Goal: Communication & Community: Answer question/provide support

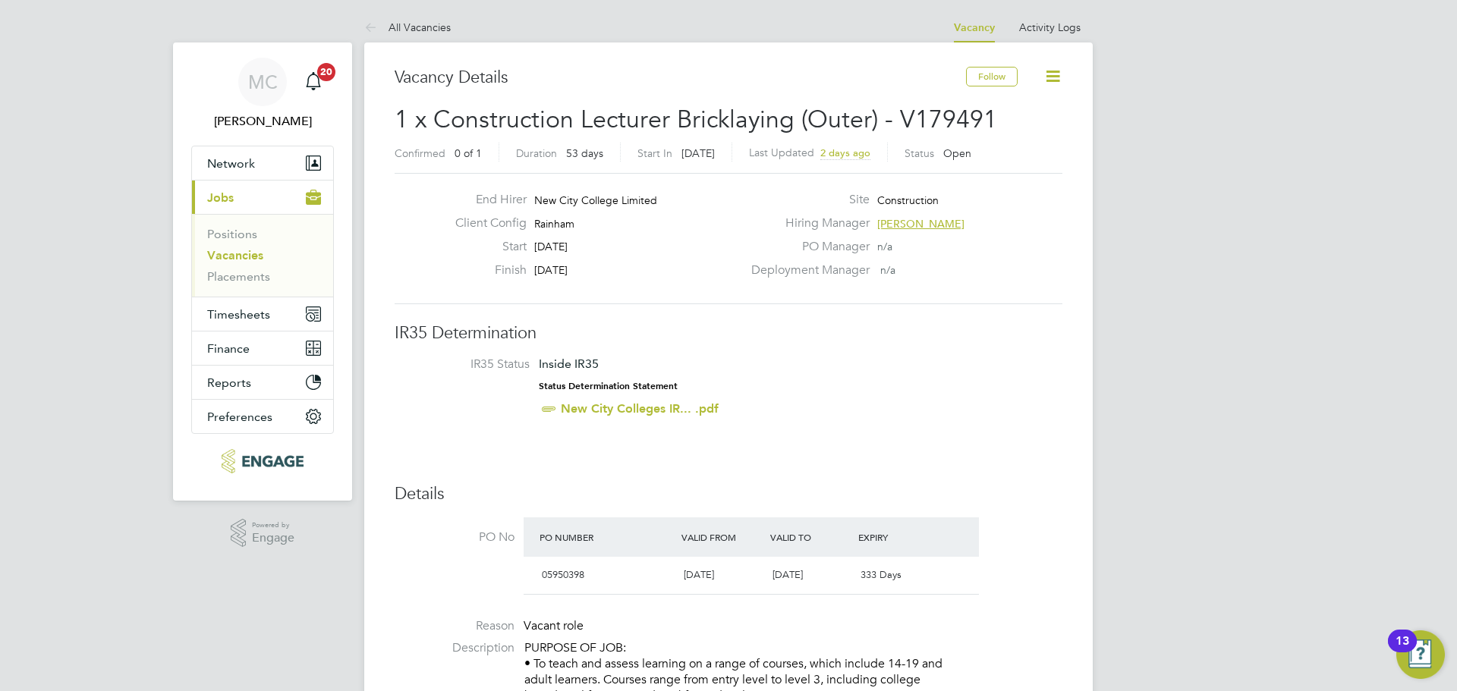
click at [254, 260] on link "Vacancies" at bounding box center [235, 255] width 56 height 14
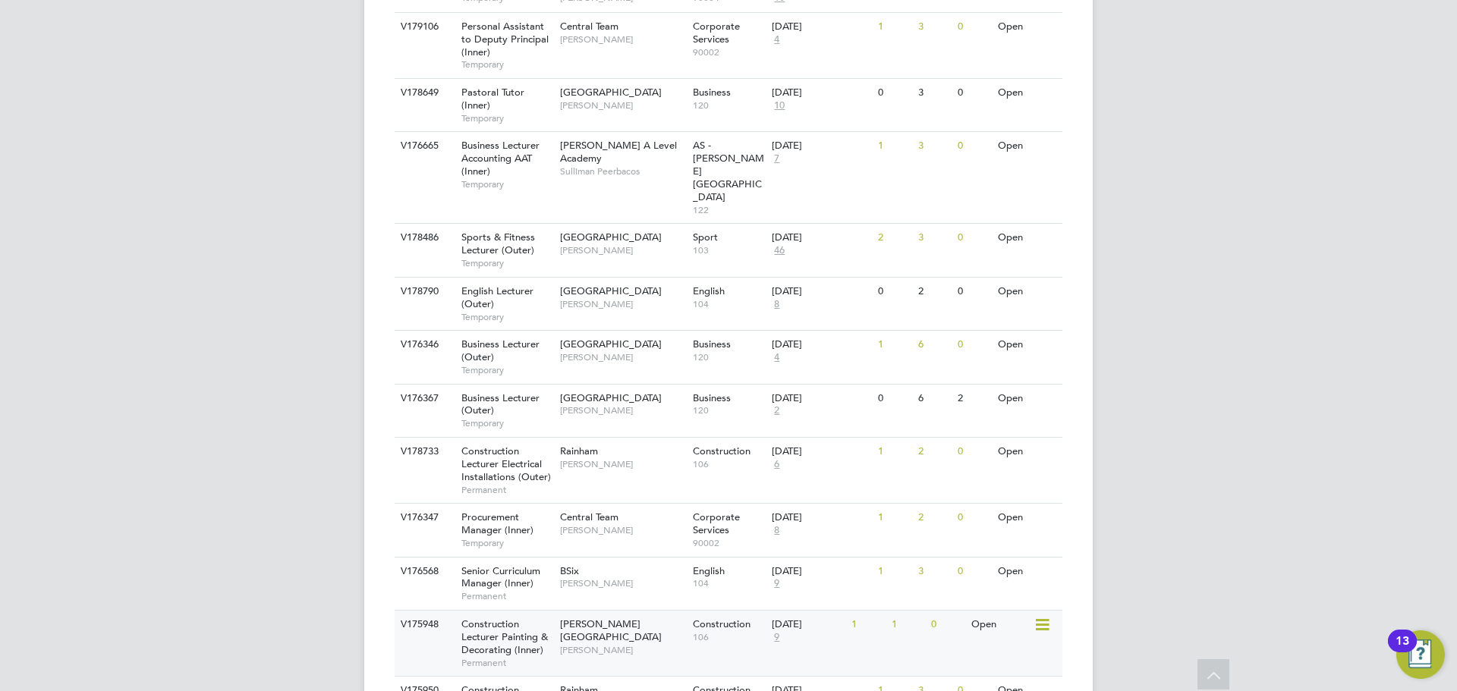
scroll to position [1589, 0]
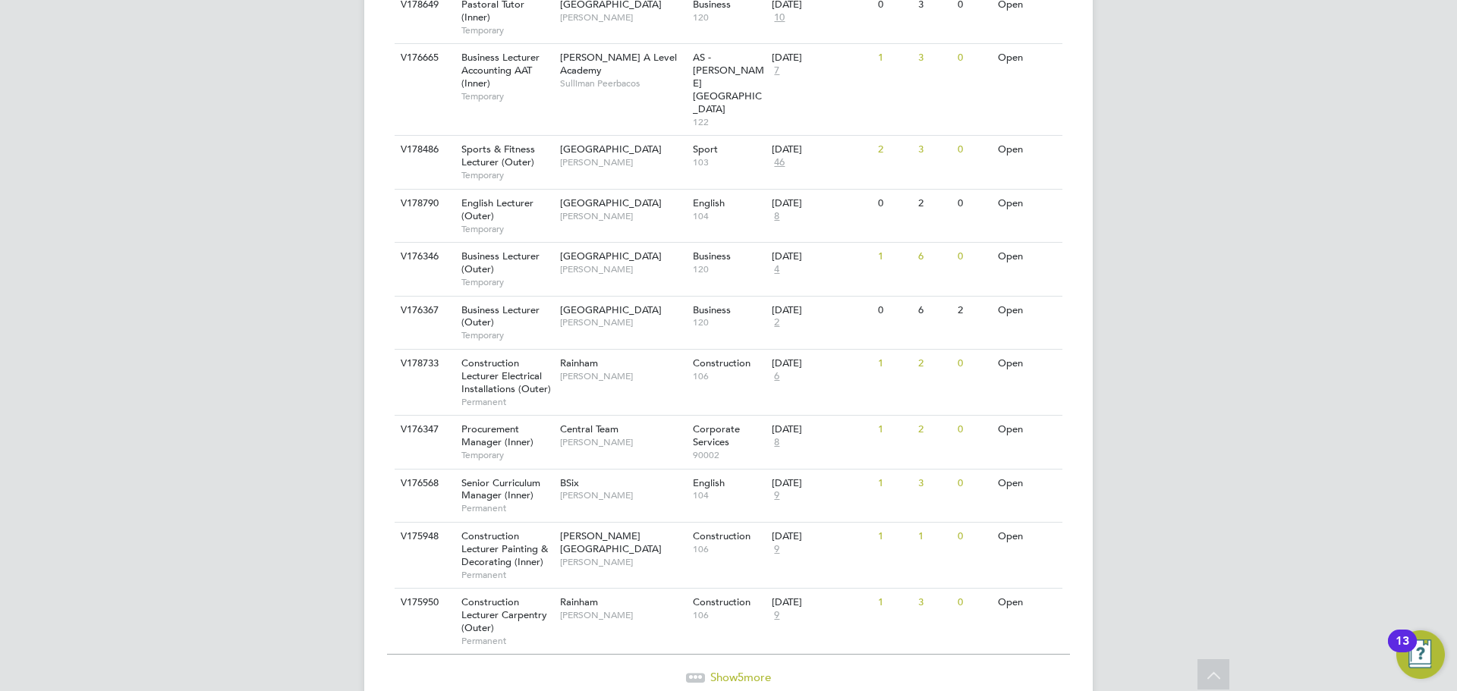
click at [694, 673] on icon at bounding box center [696, 675] width 5 height 5
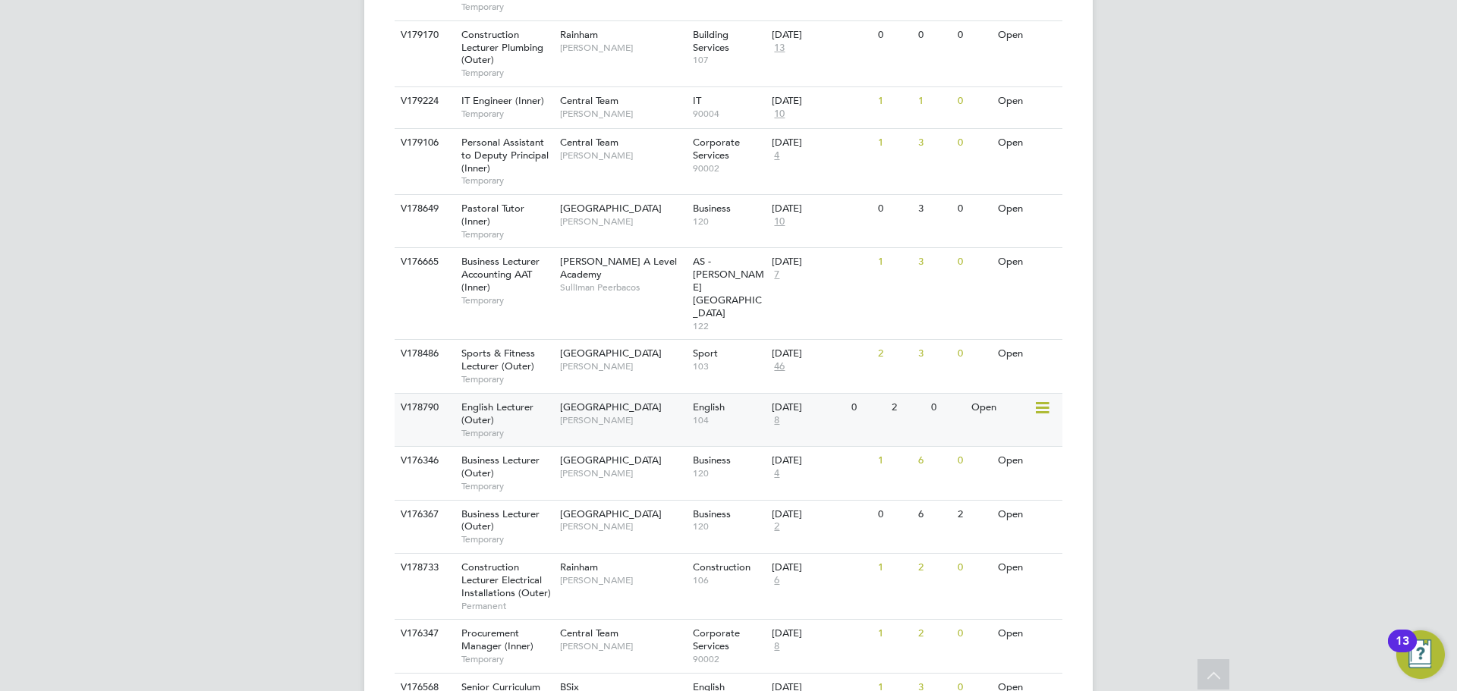
scroll to position [1103, 0]
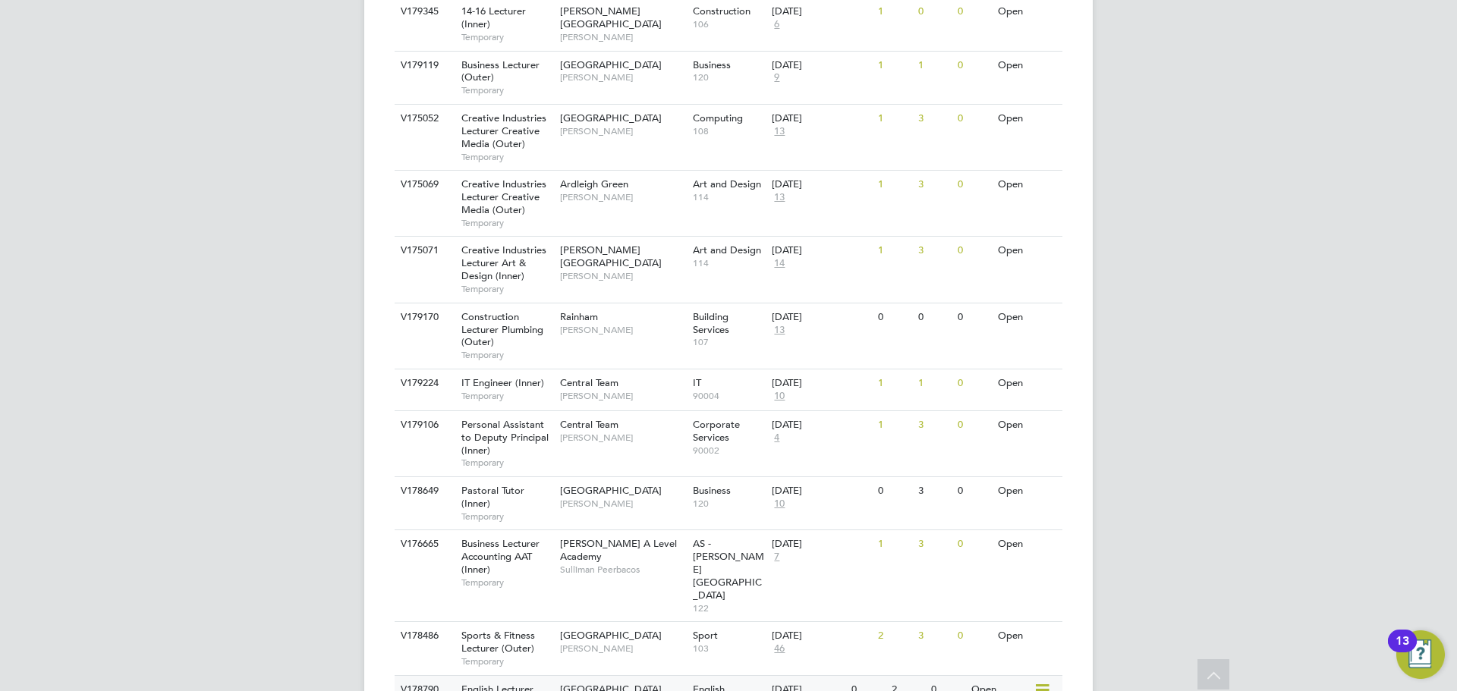
click at [658, 676] on div "V178790 English Lecturer (Outer) Temporary Redbridge Campus Daria Gregory Engli…" at bounding box center [729, 702] width 668 height 53
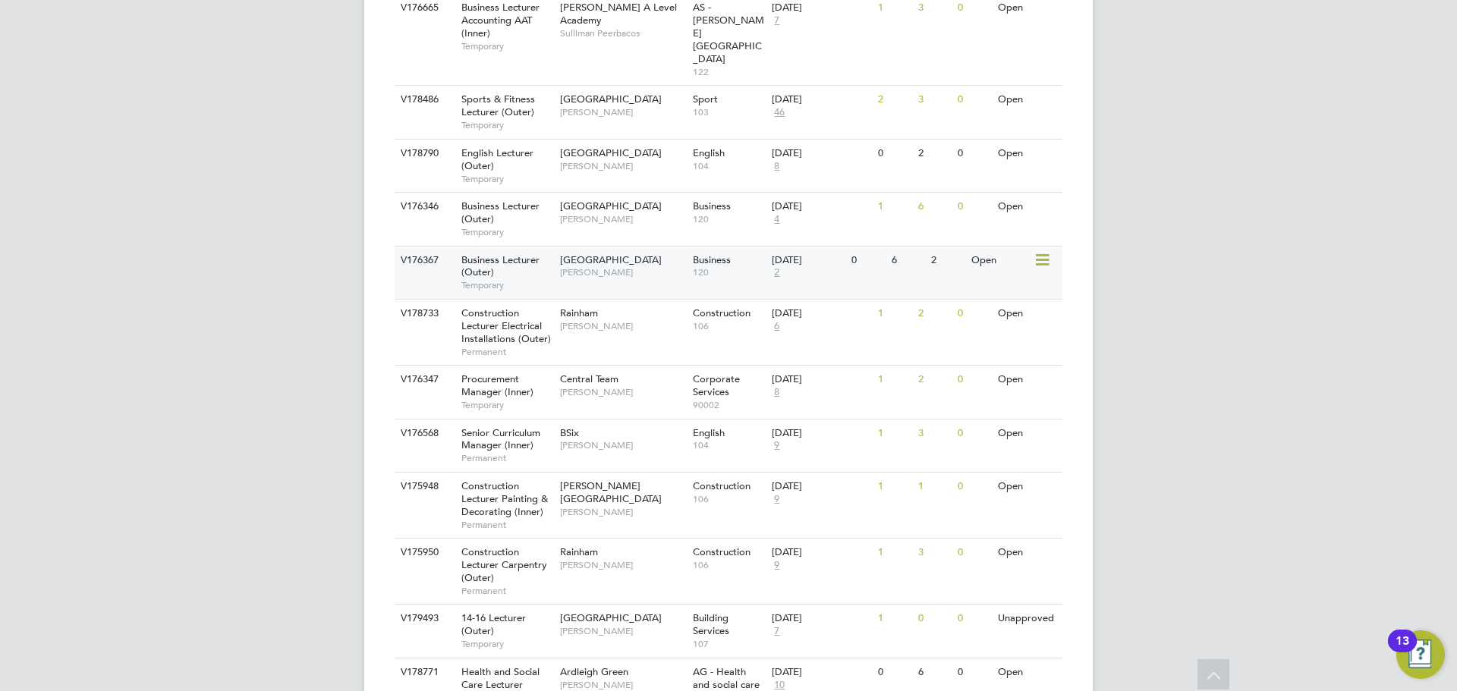
scroll to position [1482, 0]
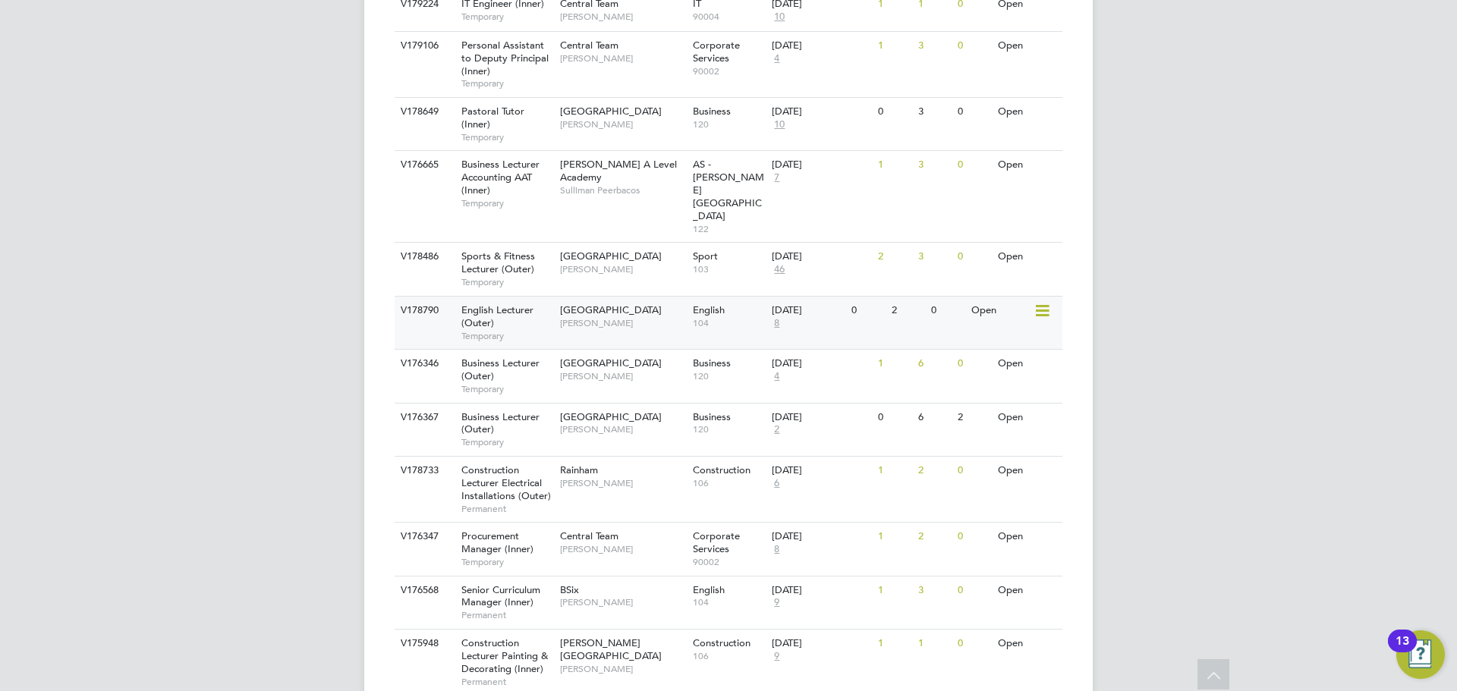
click at [659, 317] on span "[PERSON_NAME]" at bounding box center [622, 323] width 125 height 12
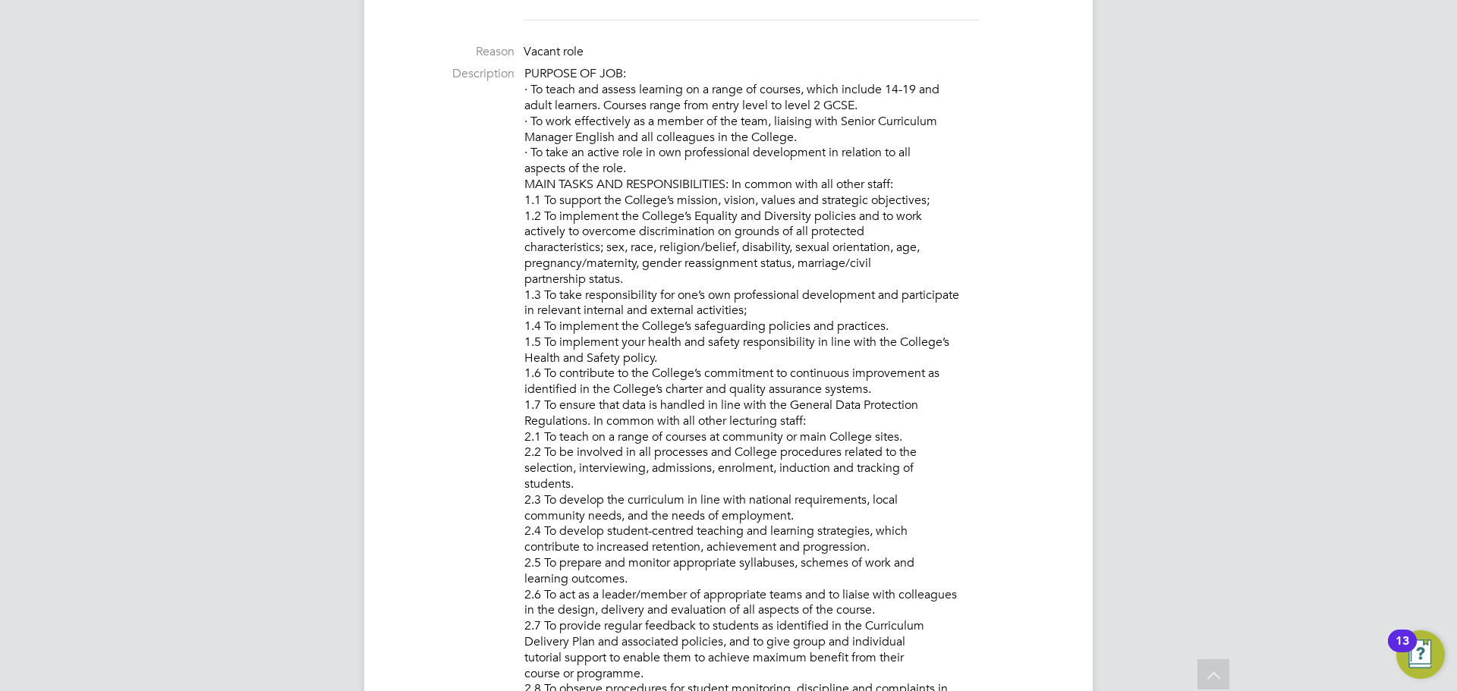
scroll to position [607, 0]
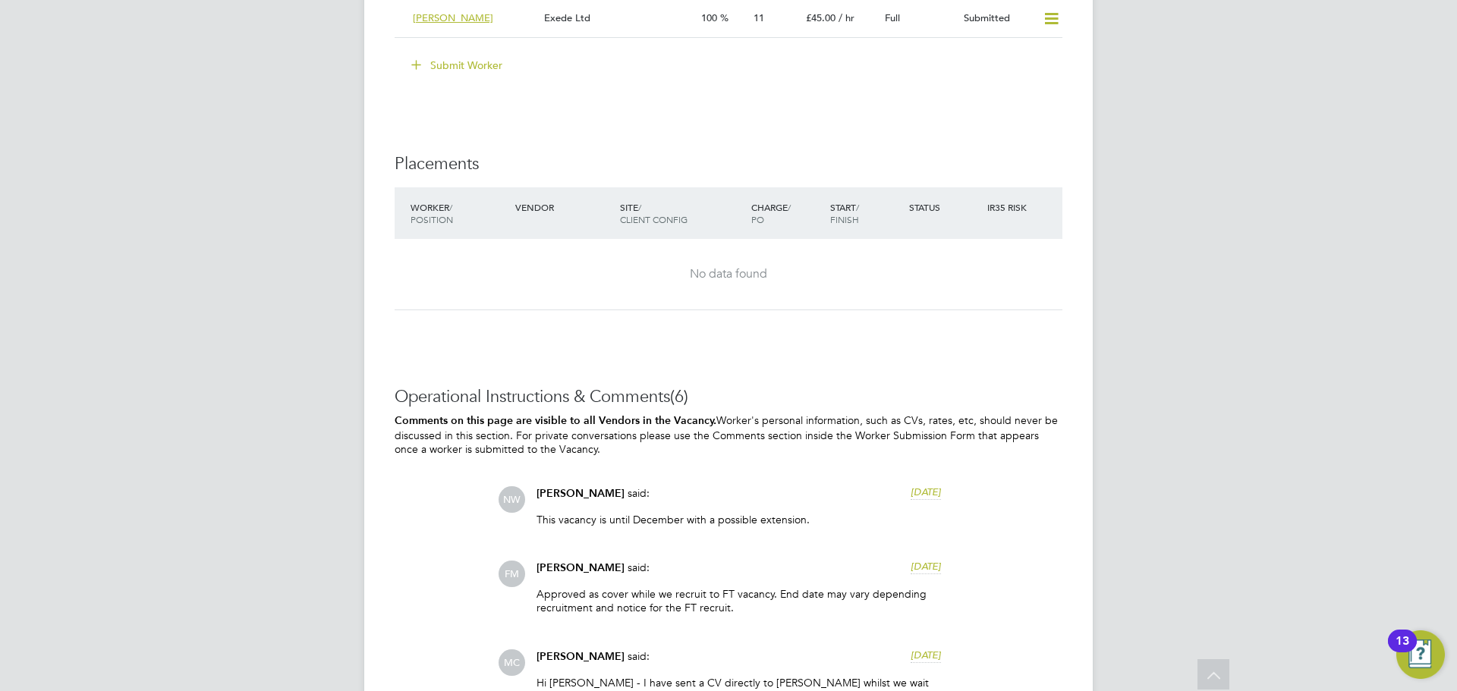
scroll to position [2277, 0]
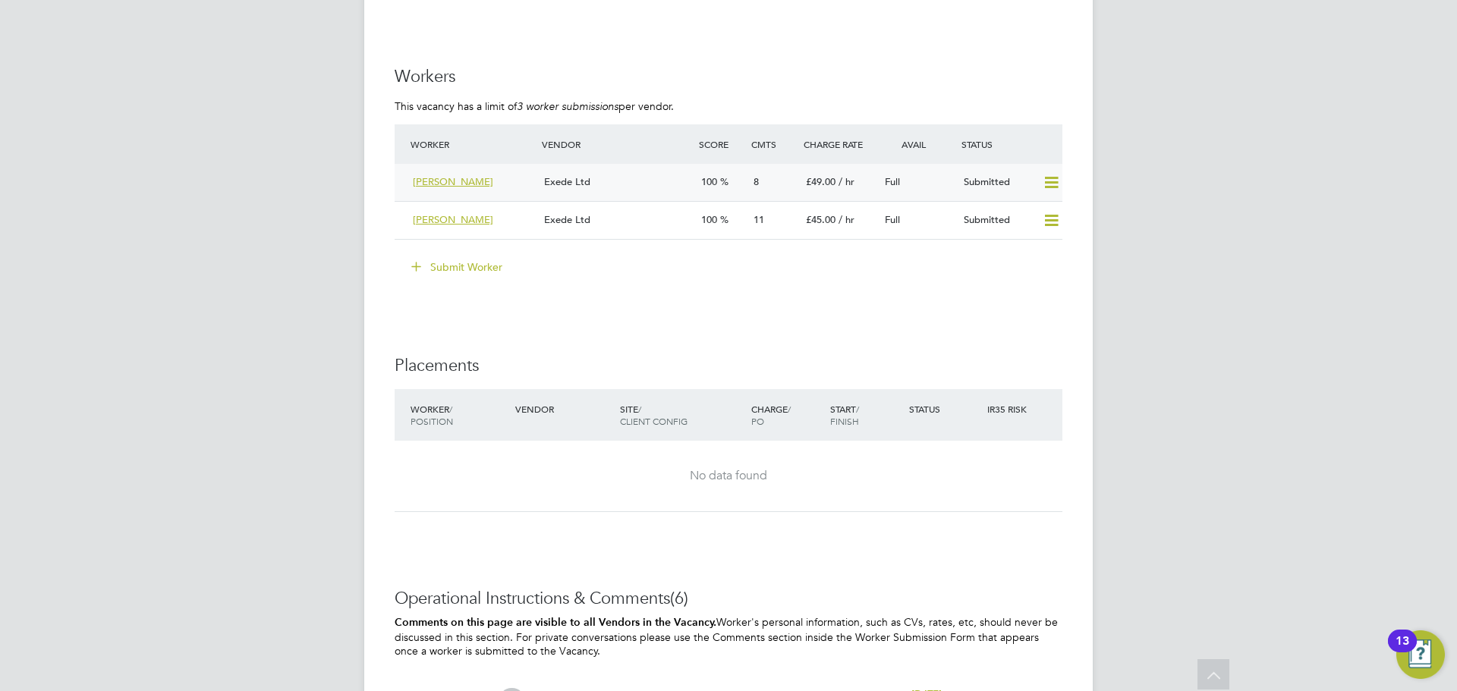
click at [633, 181] on div "Exede Ltd" at bounding box center [616, 182] width 157 height 25
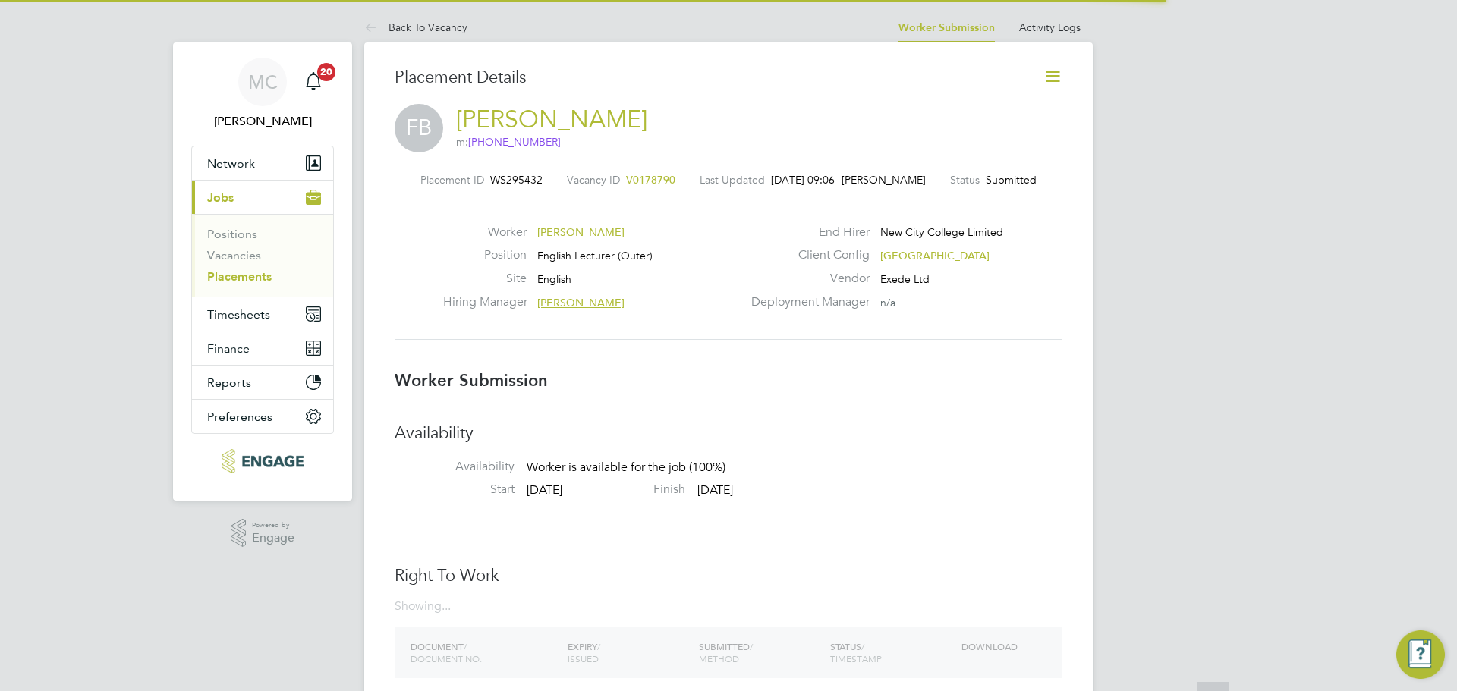
scroll to position [8, 8]
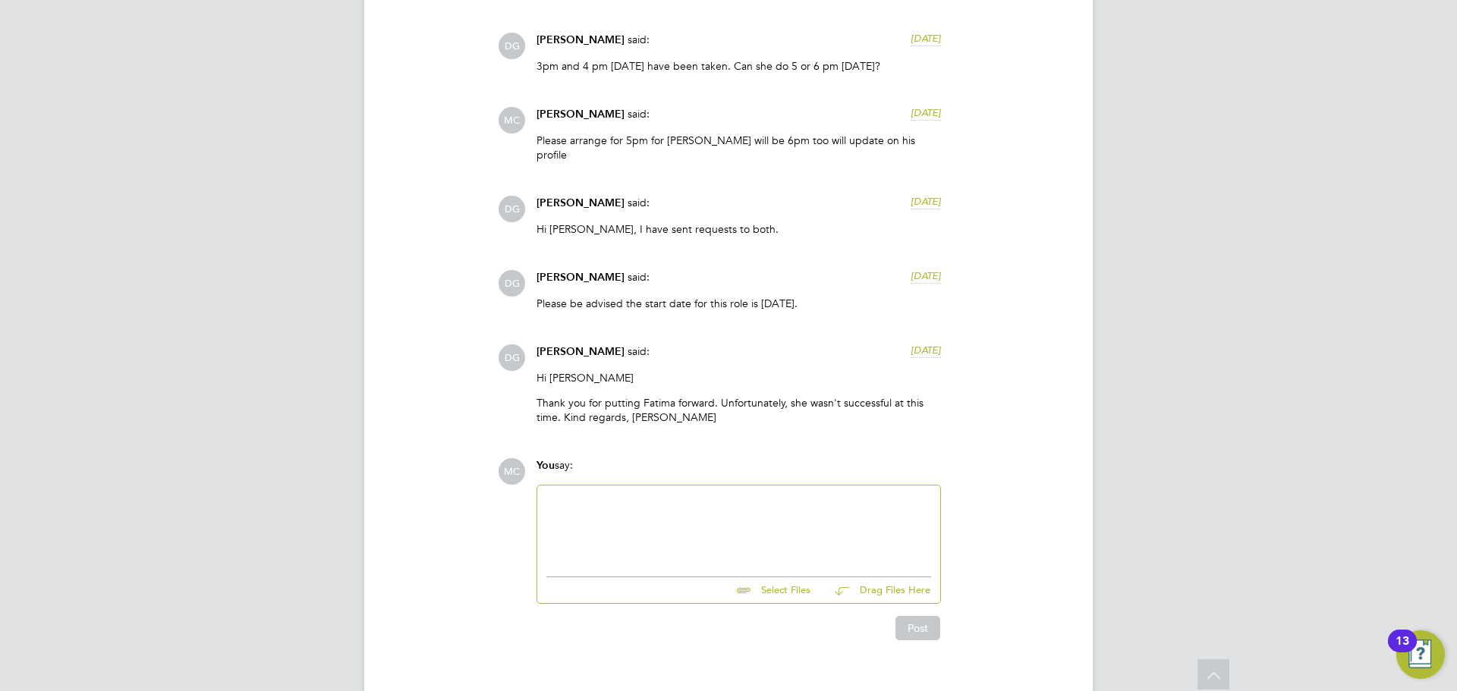
click at [650, 523] on div at bounding box center [738, 527] width 385 height 65
click at [885, 495] on div "Hi Daria - Can I confirm if you can still consider leave" at bounding box center [738, 527] width 385 height 65
click at [913, 616] on button "Post" at bounding box center [918, 628] width 45 height 24
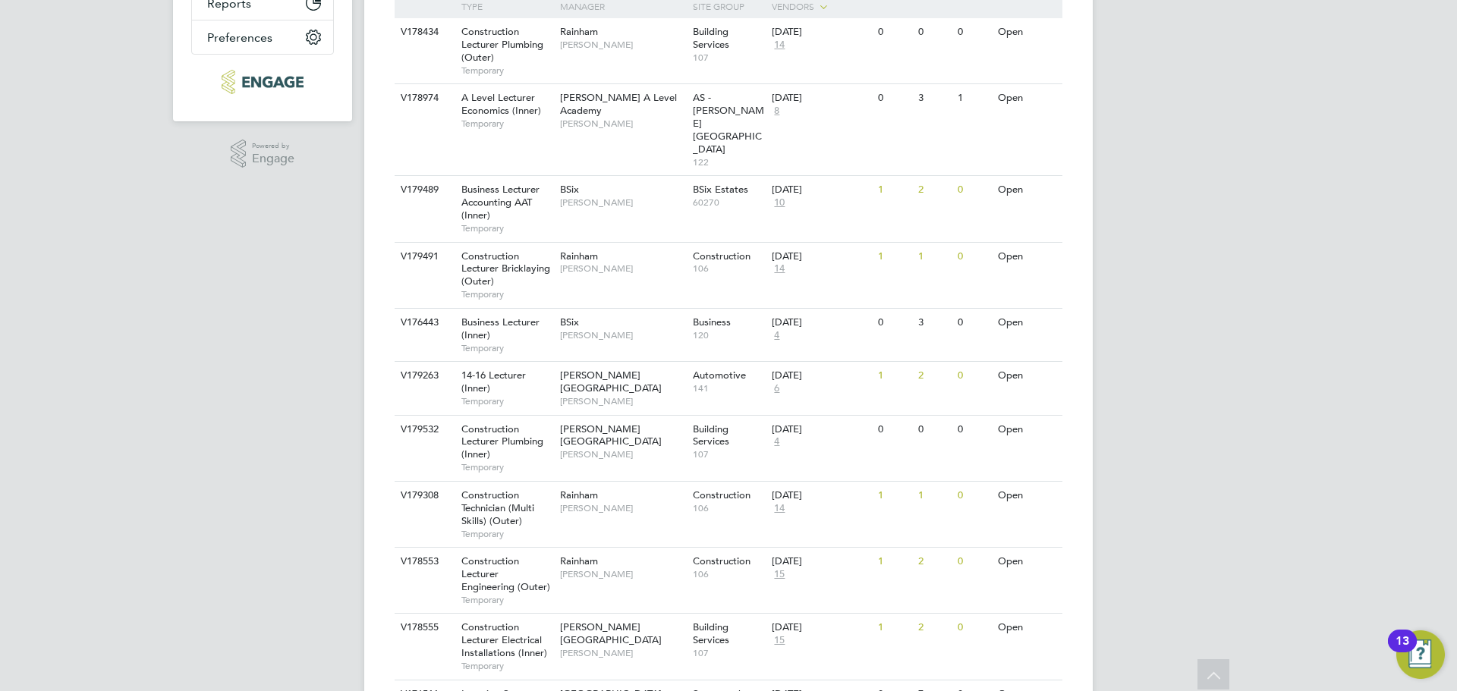
scroll to position [304, 0]
